Goal: Task Accomplishment & Management: Manage account settings

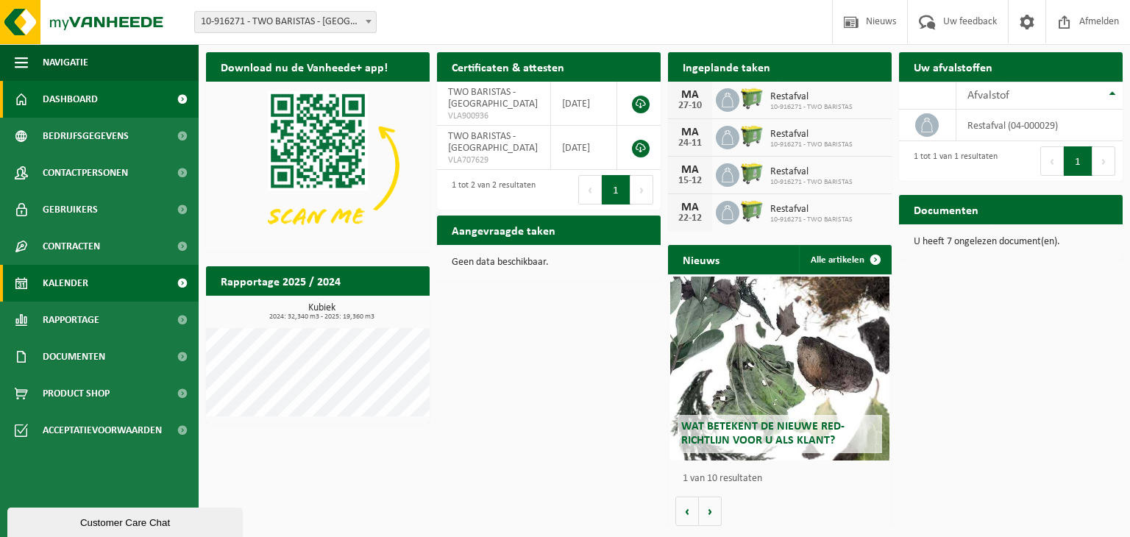
click at [79, 285] on span "Kalender" at bounding box center [66, 283] width 46 height 37
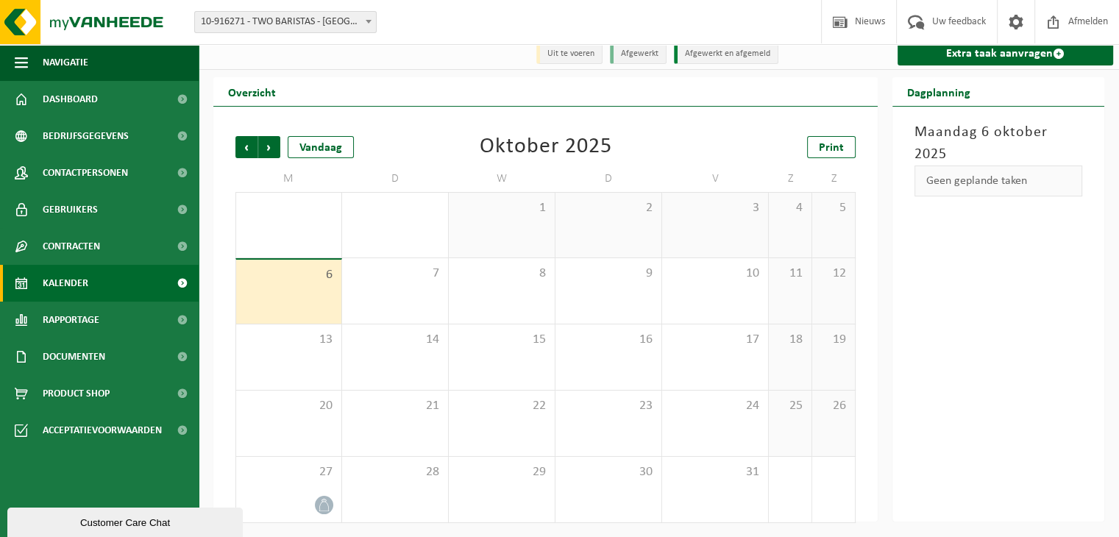
scroll to position [9, 0]
click at [277, 142] on span "Volgende" at bounding box center [269, 146] width 22 height 22
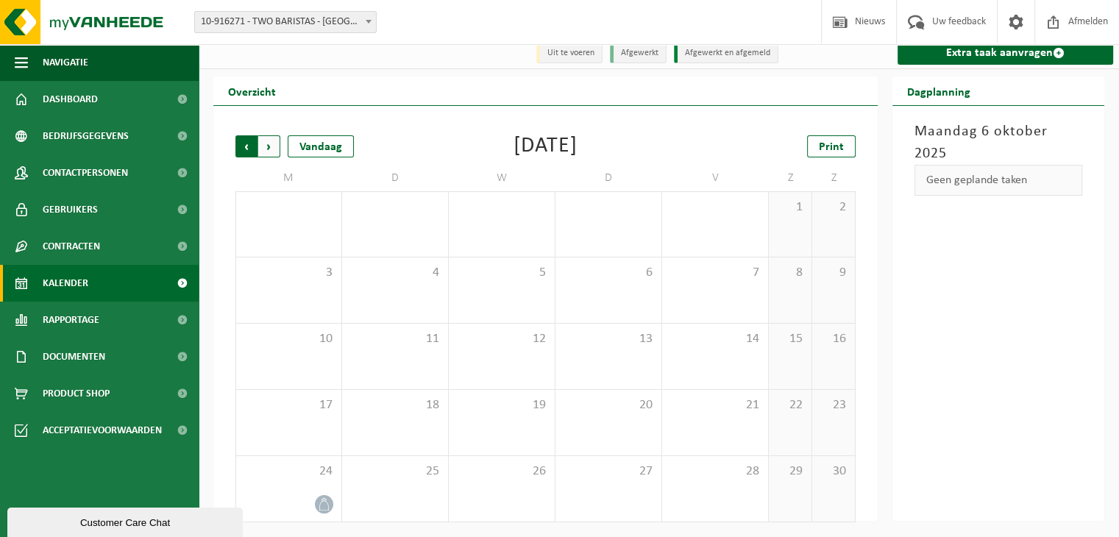
click at [262, 151] on span "Volgende" at bounding box center [269, 146] width 22 height 22
click at [249, 143] on span "Vorige" at bounding box center [246, 146] width 22 height 22
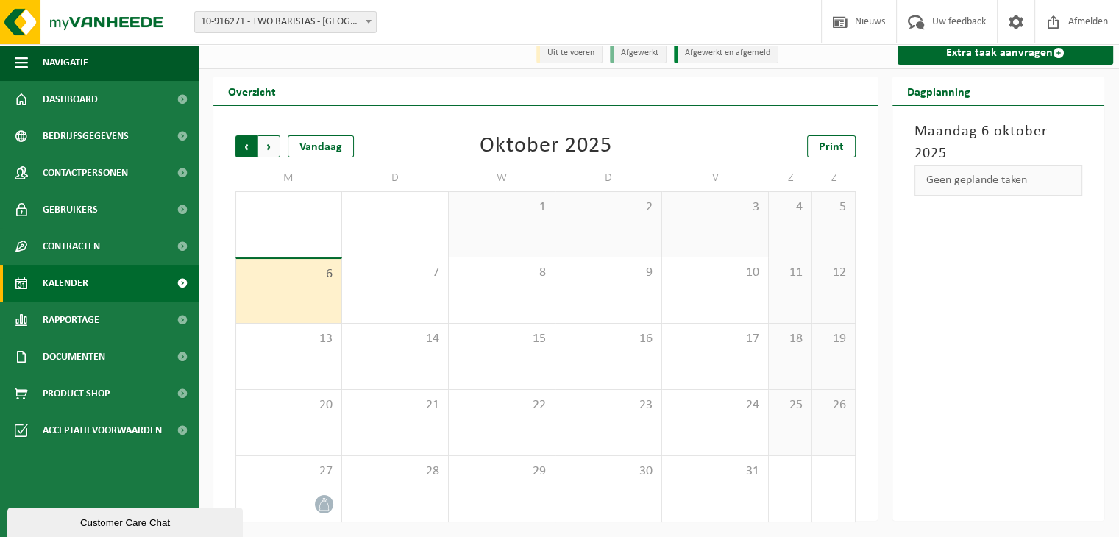
click at [272, 149] on span "Volgende" at bounding box center [269, 146] width 22 height 22
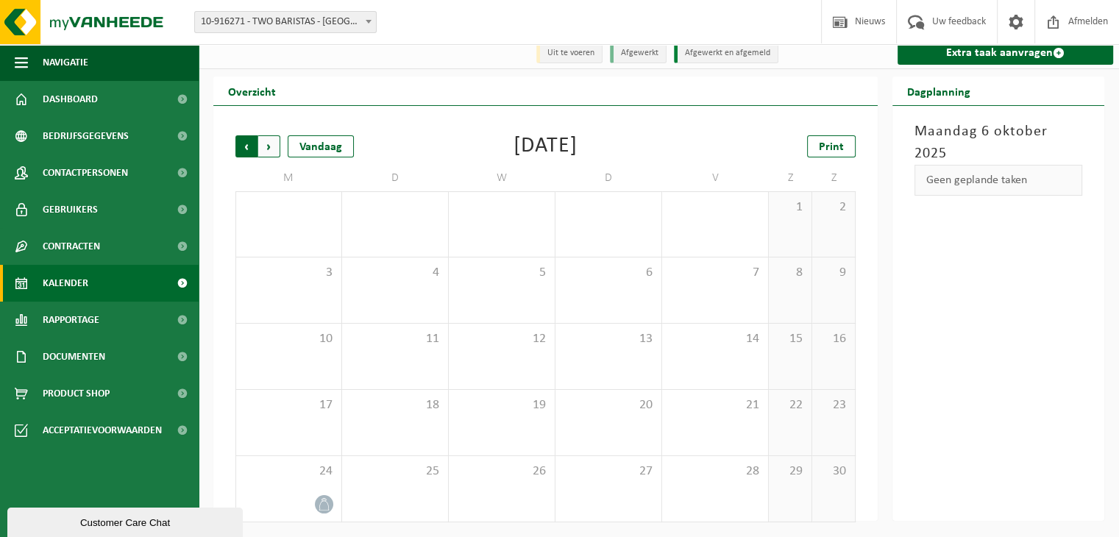
click at [278, 151] on span "Volgende" at bounding box center [269, 146] width 22 height 22
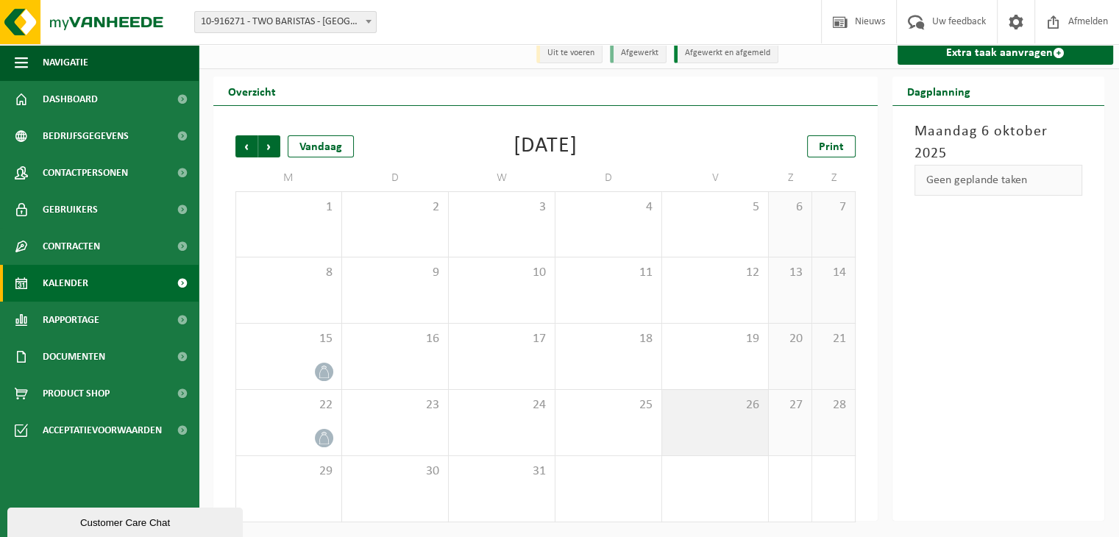
scroll to position [0, 0]
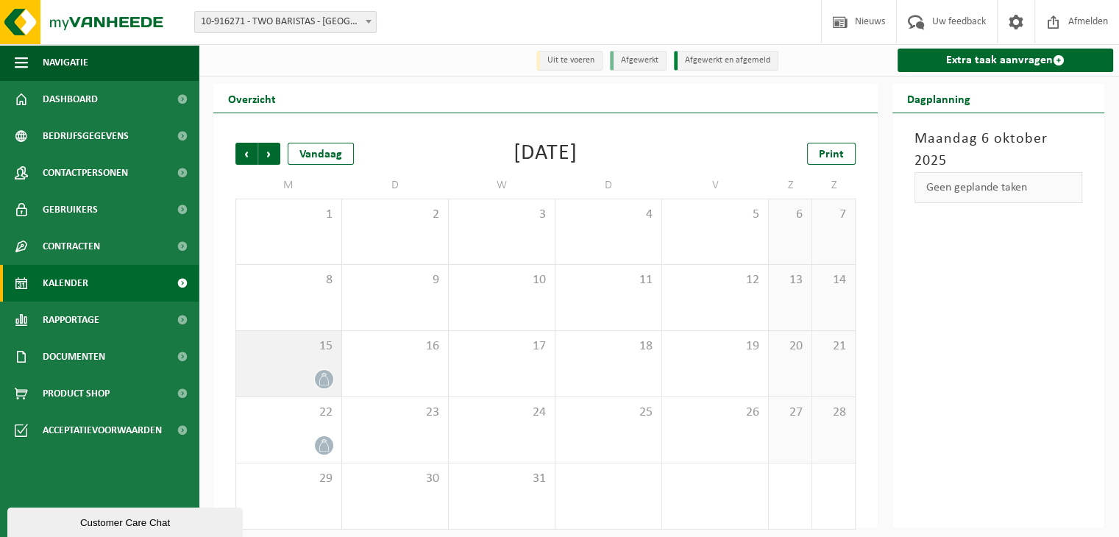
click at [324, 375] on icon at bounding box center [324, 379] width 13 height 13
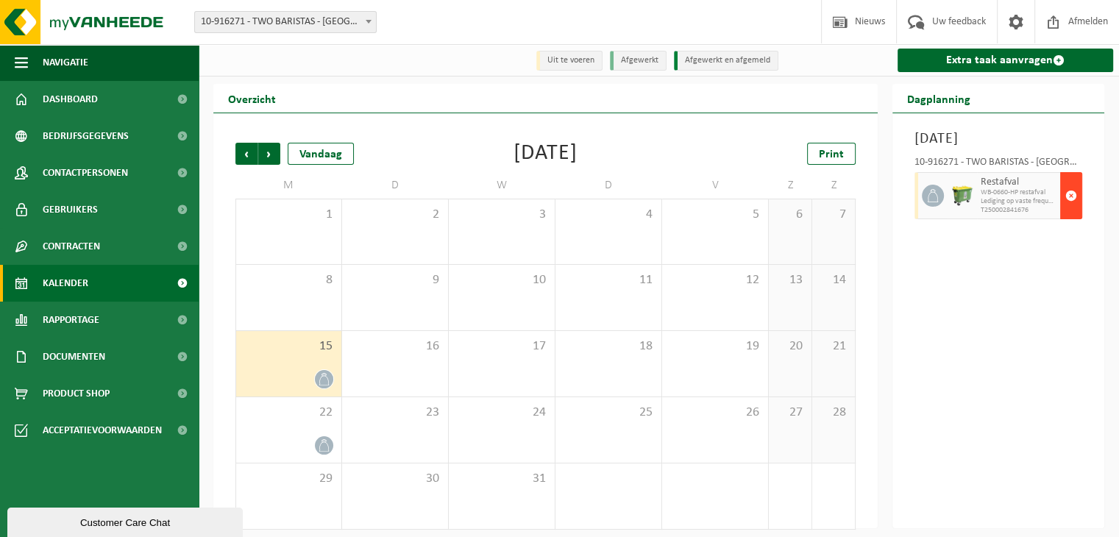
click at [1074, 210] on span "button" at bounding box center [1071, 195] width 12 height 29
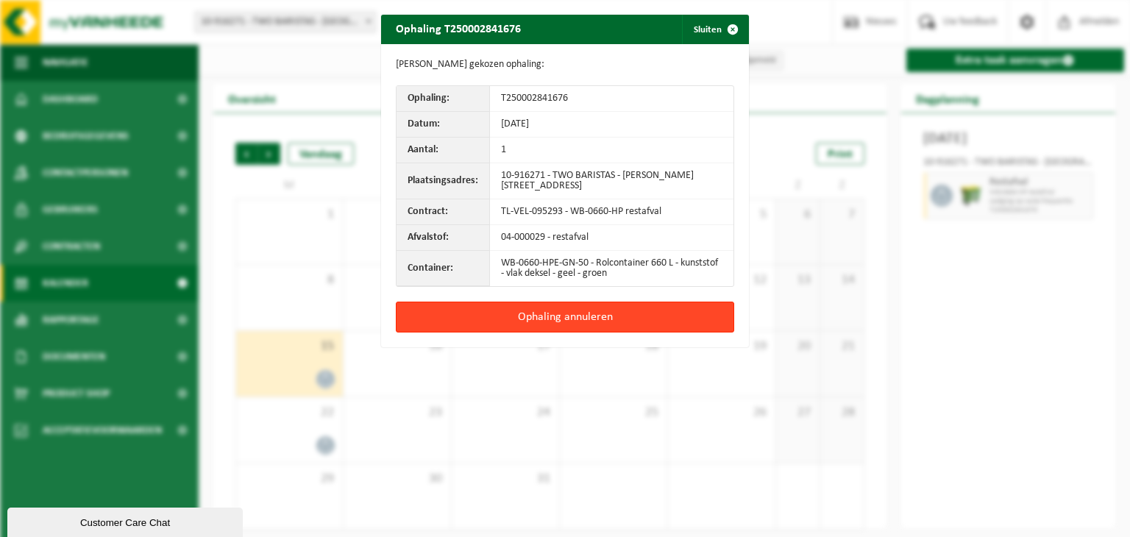
click at [542, 316] on button "Ophaling annuleren" at bounding box center [565, 317] width 338 height 31
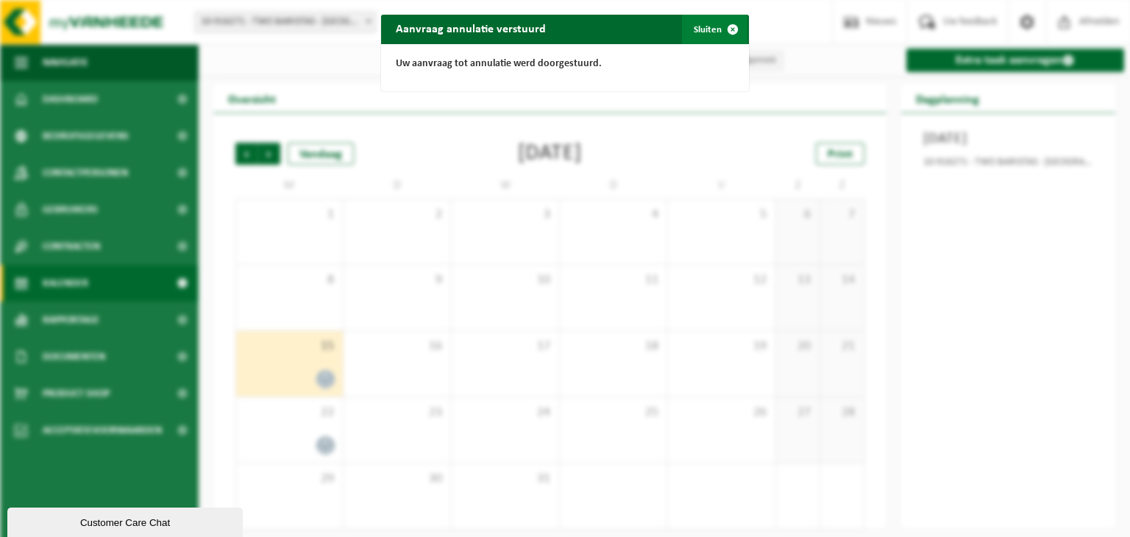
click at [695, 26] on button "Sluiten" at bounding box center [714, 29] width 65 height 29
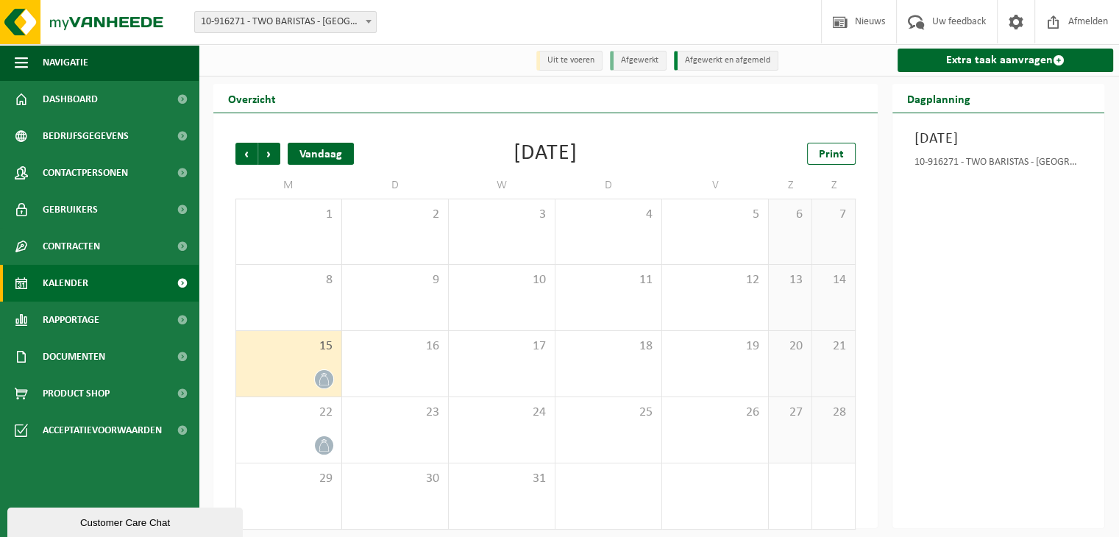
click at [300, 152] on div "Vandaag" at bounding box center [321, 154] width 66 height 22
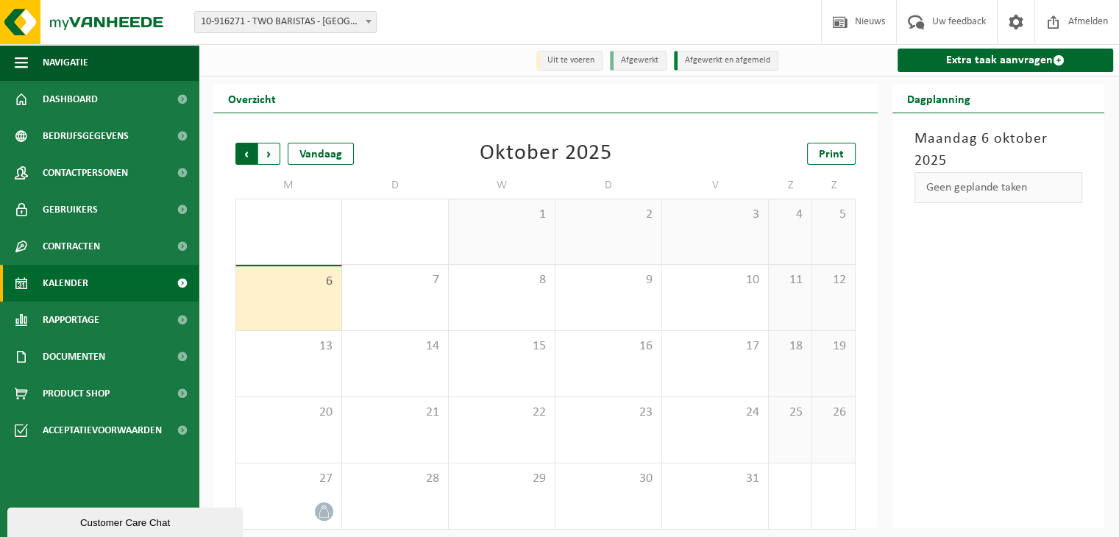
click at [269, 156] on span "Volgende" at bounding box center [269, 154] width 22 height 22
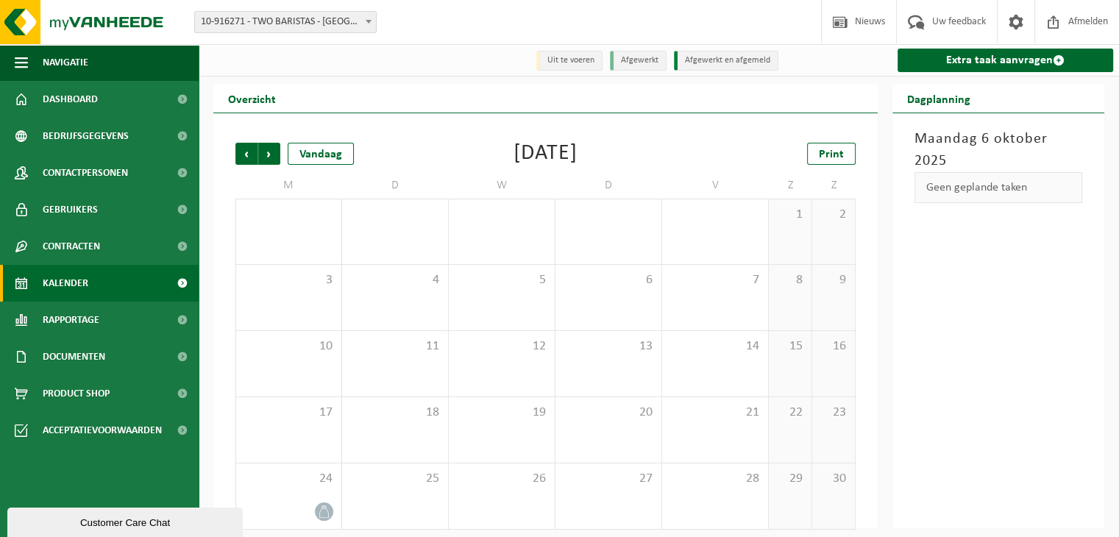
click at [269, 156] on span "Volgende" at bounding box center [269, 154] width 22 height 22
